Goal: Find contact information: Find contact information

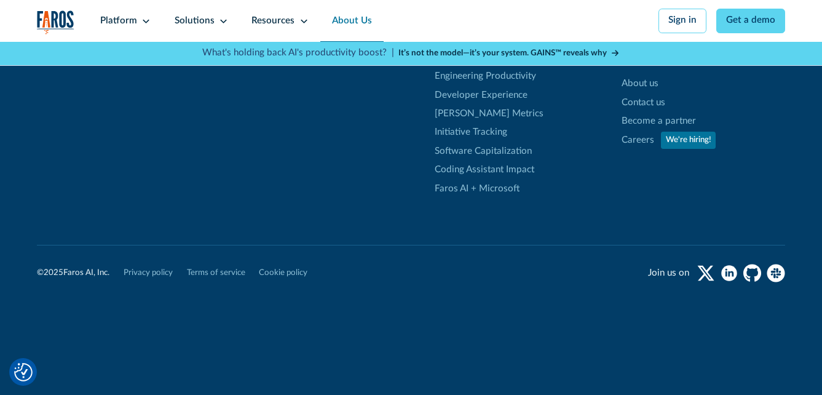
scroll to position [3362, 0]
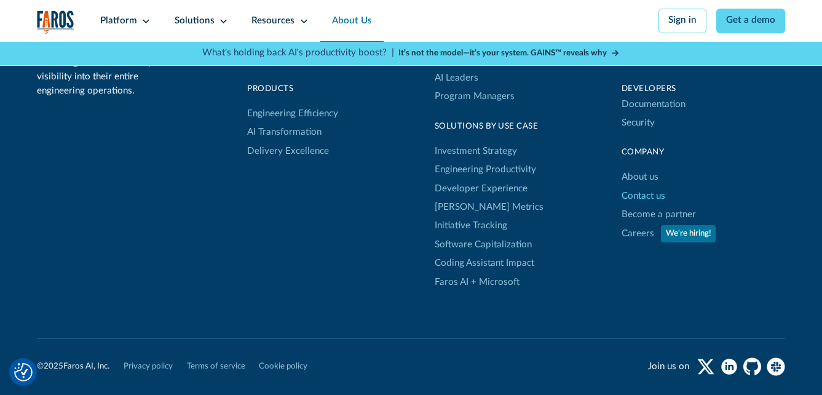
click at [635, 205] on link "Contact us" at bounding box center [643, 196] width 44 height 18
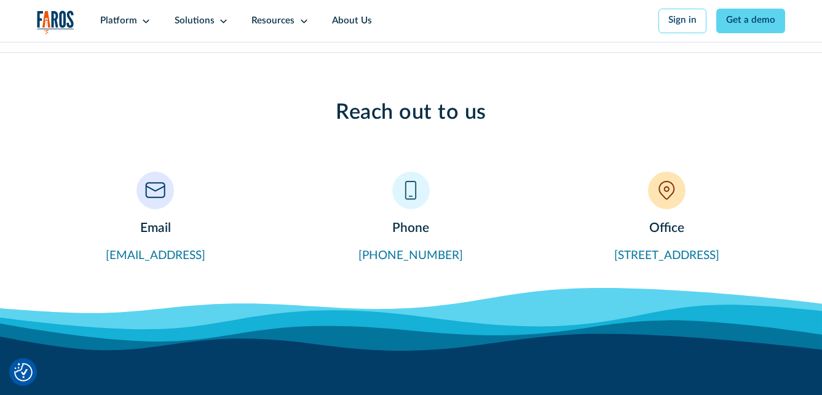
scroll to position [492, 0]
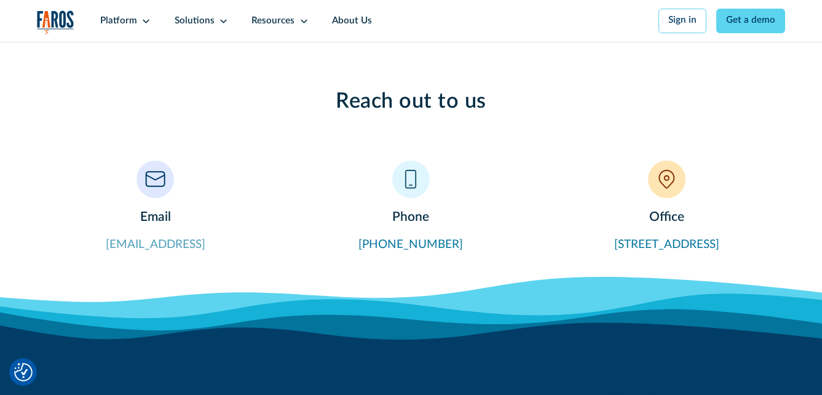
drag, startPoint x: 210, startPoint y: 249, endPoint x: 110, endPoint y: 254, distance: 100.3
click at [110, 253] on div "Email contact@faros.ai" at bounding box center [155, 206] width 237 height 93
copy link "contact@faros.ai"
